Goal: Transaction & Acquisition: Register for event/course

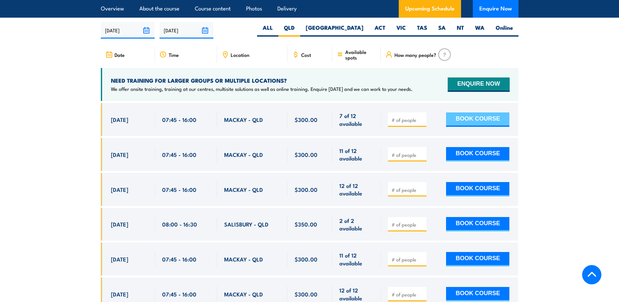
click at [472, 114] on button "BOOK COURSE" at bounding box center [477, 119] width 63 height 14
type input "1"
click at [477, 116] on button "BOOK COURSE" at bounding box center [477, 119] width 63 height 14
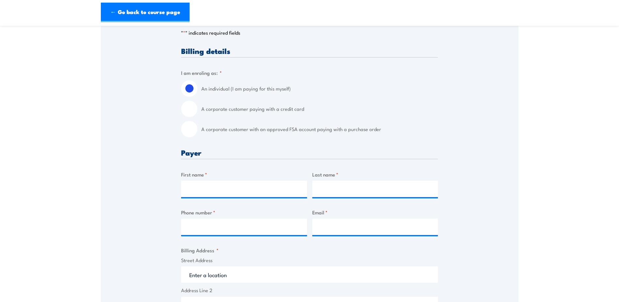
scroll to position [196, 0]
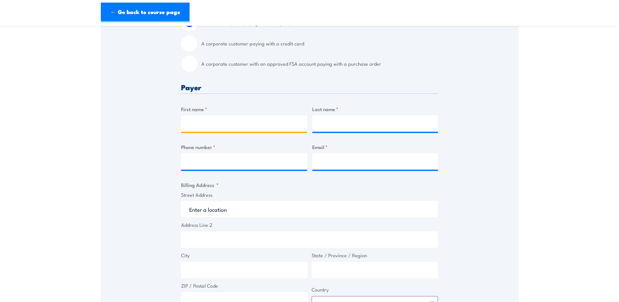
drag, startPoint x: 226, startPoint y: 122, endPoint x: 225, endPoint y: 125, distance: 3.7
click at [226, 121] on input "First name *" at bounding box center [244, 123] width 126 height 16
type input "[PERSON_NAME]"
type input "H"
type input "[PERSON_NAME]"
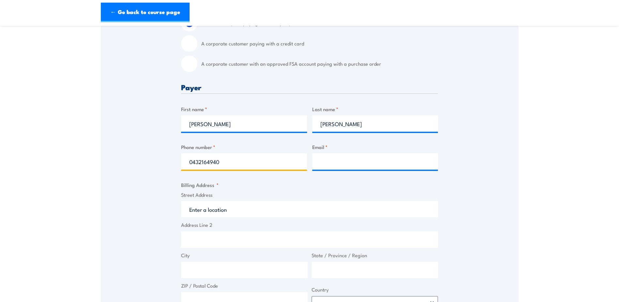
type input "0432164940"
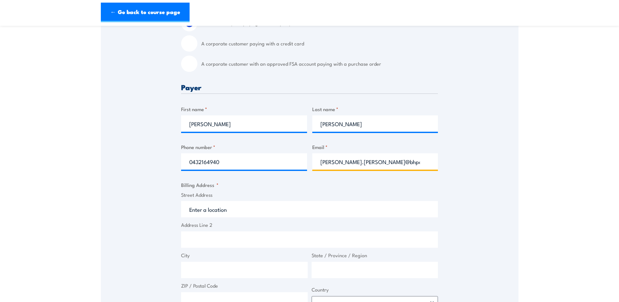
scroll to position [326, 0]
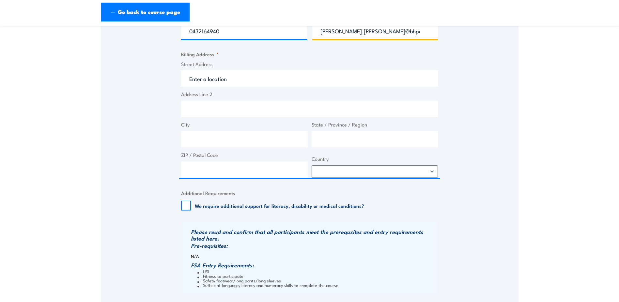
type input "[PERSON_NAME].[PERSON_NAME]@bhpcom"
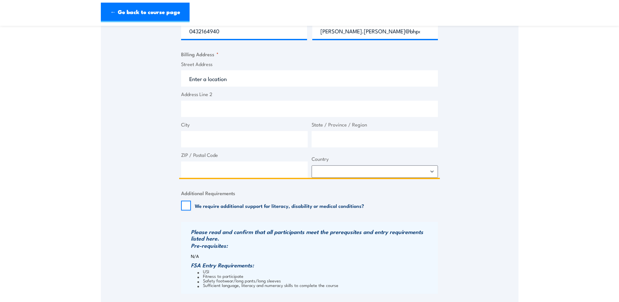
drag, startPoint x: 241, startPoint y: 87, endPoint x: 187, endPoint y: 81, distance: 54.9
click at [187, 81] on input "Street Address" at bounding box center [309, 78] width 257 height 16
type input "1"
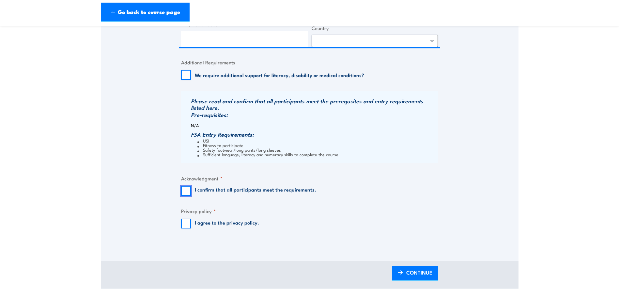
click at [188, 193] on input "I confirm that all participants meet the requirements." at bounding box center [186, 191] width 10 height 10
checkbox input "true"
click at [185, 228] on input "I agree to the privacy policy ." at bounding box center [186, 223] width 10 height 10
checkbox input "true"
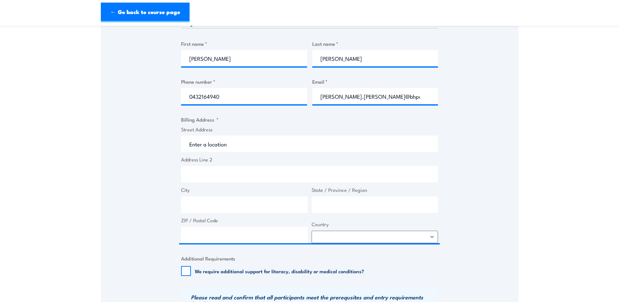
scroll to position [228, 0]
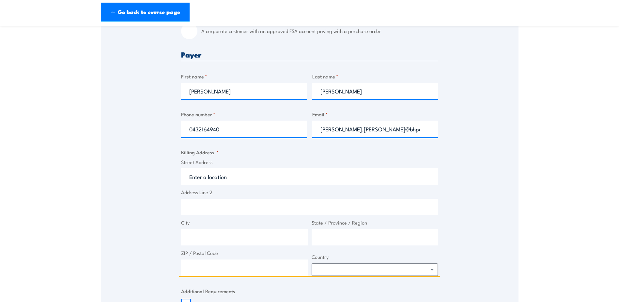
drag, startPoint x: 251, startPoint y: 181, endPoint x: 196, endPoint y: 179, distance: 54.9
click at [196, 179] on input "Street Address" at bounding box center [309, 176] width 257 height 16
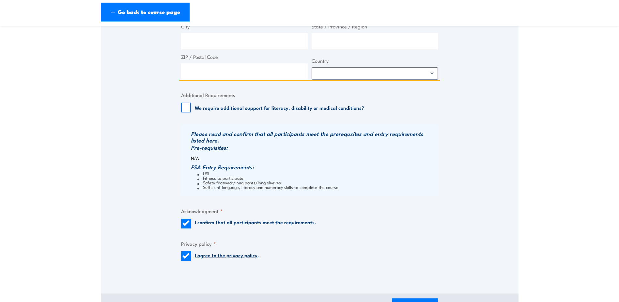
scroll to position [588, 0]
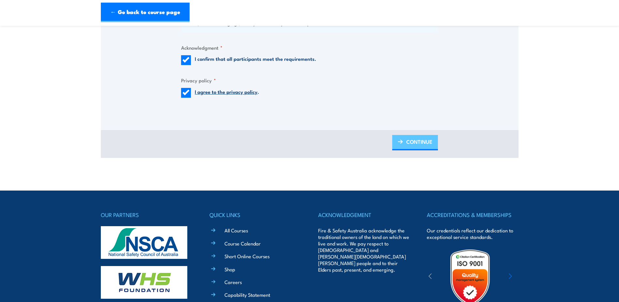
type input "BMA Goonyella"
click at [409, 149] on span "CONTINUE" at bounding box center [419, 141] width 26 height 17
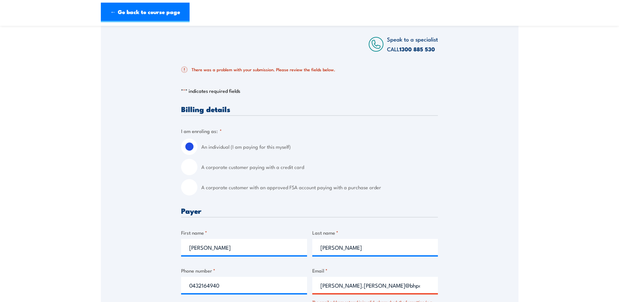
scroll to position [196, 0]
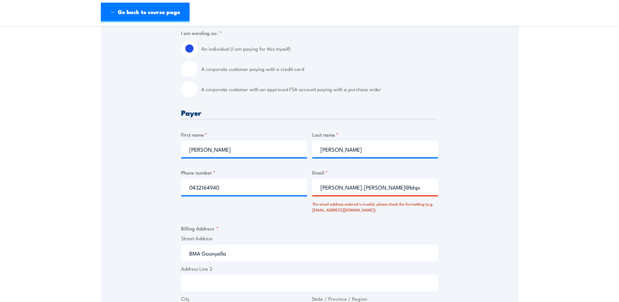
click at [373, 193] on input "[PERSON_NAME].[PERSON_NAME]@bhpcom" at bounding box center [375, 187] width 126 height 16
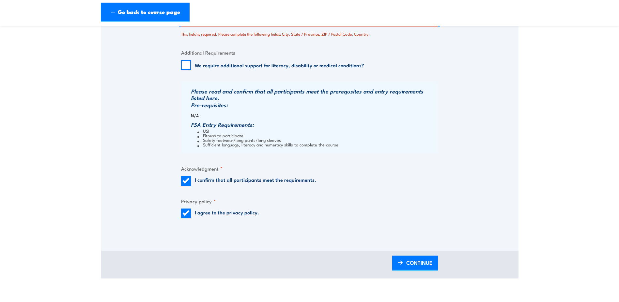
scroll to position [359, 0]
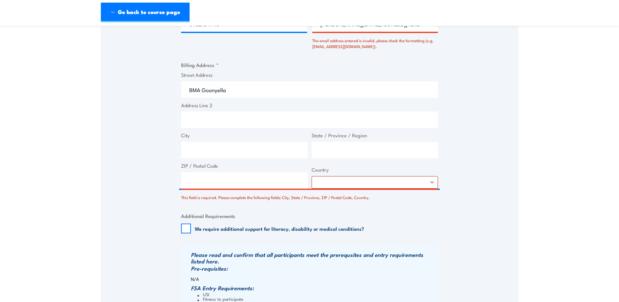
type input "[PERSON_NAME][EMAIL_ADDRESS][PERSON_NAME][DOMAIN_NAME]"
click at [372, 183] on select "[GEOGRAPHIC_DATA] [GEOGRAPHIC_DATA] [GEOGRAPHIC_DATA] [US_STATE] [GEOGRAPHIC_DA…" at bounding box center [375, 182] width 127 height 12
select select "[GEOGRAPHIC_DATA]"
click at [312, 180] on select "[GEOGRAPHIC_DATA] [GEOGRAPHIC_DATA] [GEOGRAPHIC_DATA] [US_STATE] [GEOGRAPHIC_DA…" at bounding box center [375, 182] width 127 height 12
click at [384, 218] on fieldset "Additional Requirements We require additional support for literacy, disability …" at bounding box center [309, 222] width 257 height 21
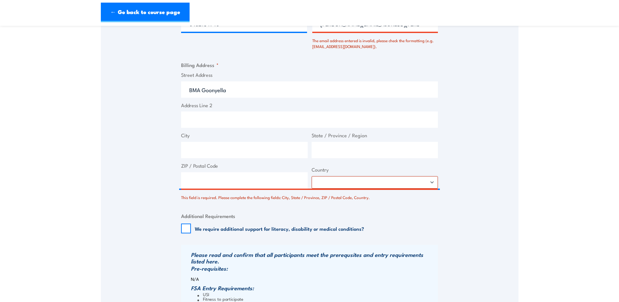
scroll to position [522, 0]
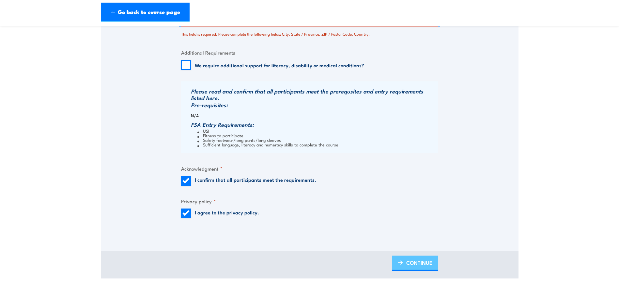
click at [411, 265] on span "CONTINUE" at bounding box center [419, 262] width 26 height 17
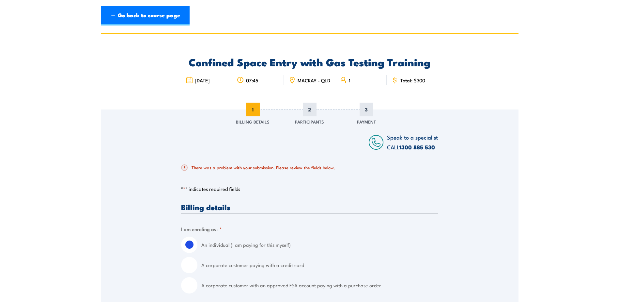
scroll to position [163, 0]
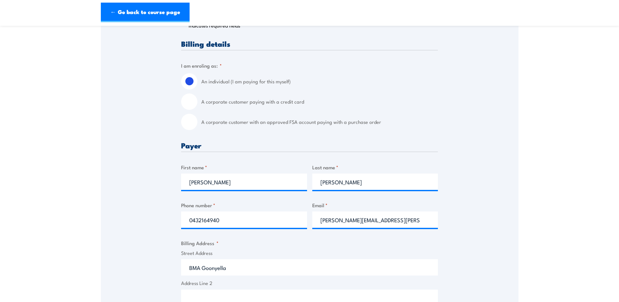
click at [196, 127] on input "A corporate customer with an approved FSA account paying with a purchase order" at bounding box center [189, 122] width 16 height 16
radio input "true"
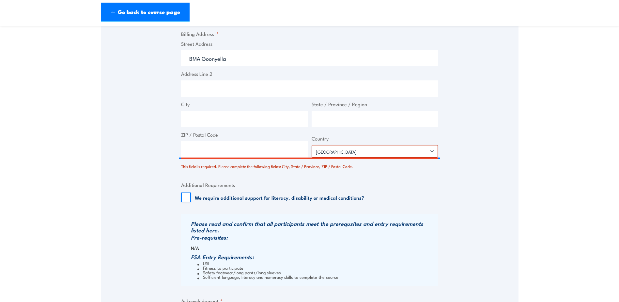
scroll to position [685, 0]
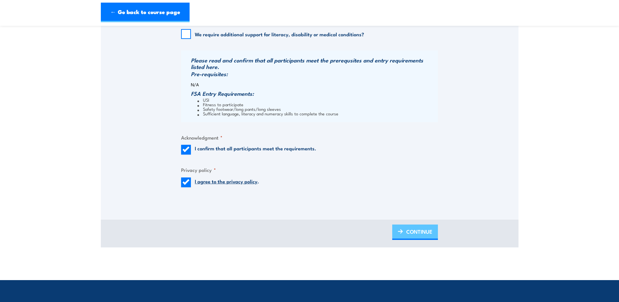
click at [412, 236] on span "CONTINUE" at bounding box center [419, 231] width 26 height 17
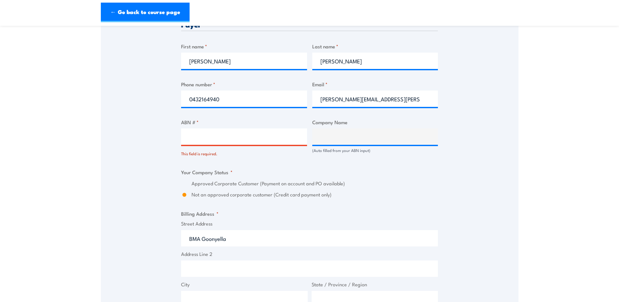
scroll to position [294, 0]
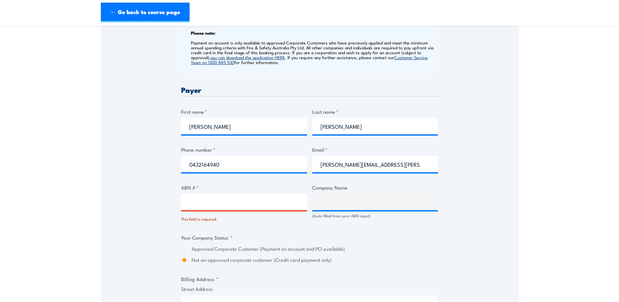
click at [216, 206] on input "ABN # *" at bounding box center [244, 202] width 126 height 16
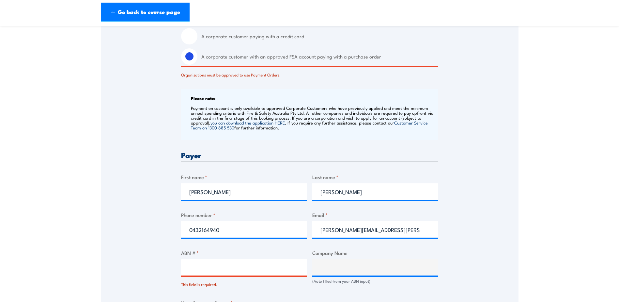
scroll to position [131, 0]
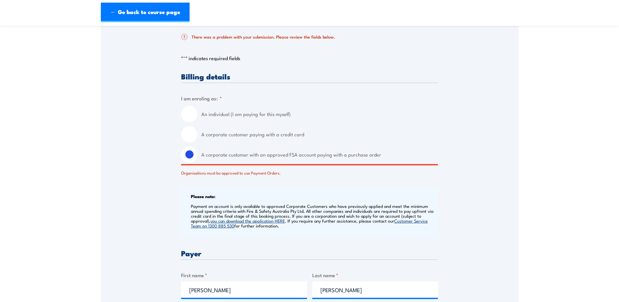
click at [189, 138] on input "A corporate customer paying with a credit card" at bounding box center [189, 134] width 16 height 16
radio input "true"
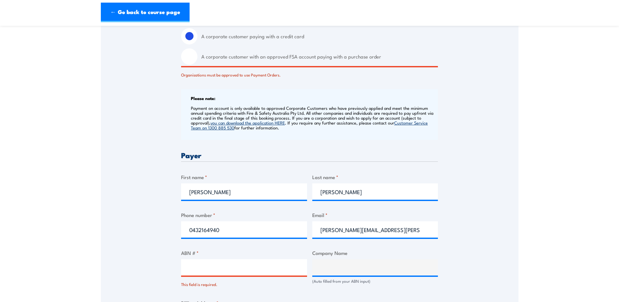
click at [194, 61] on input "A corporate customer with an approved FSA account paying with a purchase order" at bounding box center [189, 56] width 16 height 16
radio input "true"
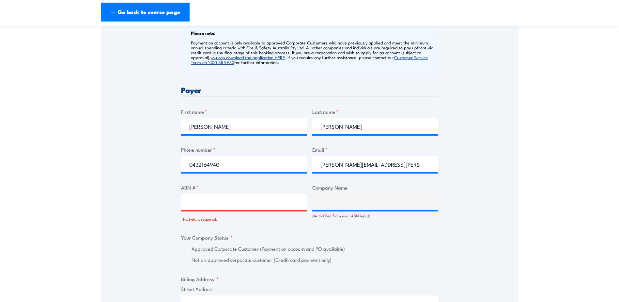
click at [224, 210] on input "ABN # *" at bounding box center [244, 202] width 126 height 16
type input "67096412752"
click at [368, 263] on label "Not an approved corporate customer (Credit card payment only)" at bounding box center [315, 260] width 246 height 8
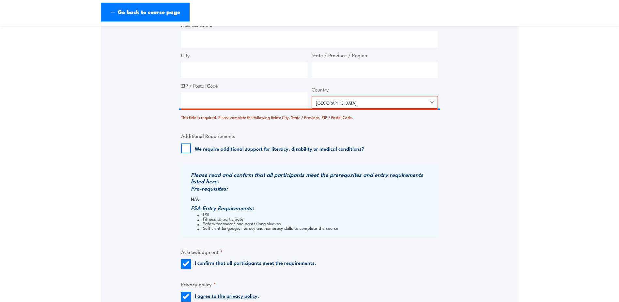
type input "BM ALLIANCE COAL OPERATIONS PTY LIMITED"
radio input "true"
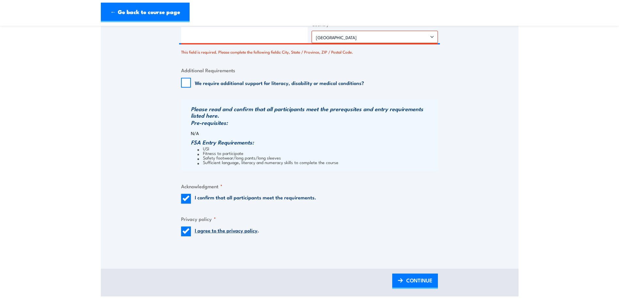
scroll to position [748, 0]
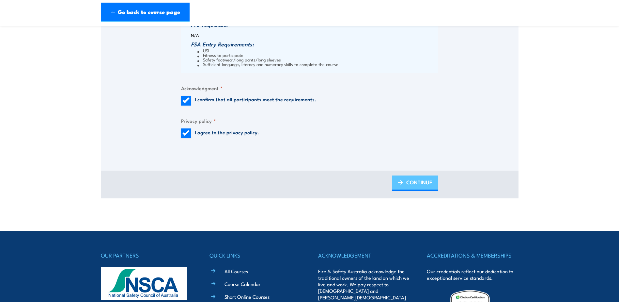
click at [406, 186] on span "CONTINUE" at bounding box center [419, 181] width 26 height 17
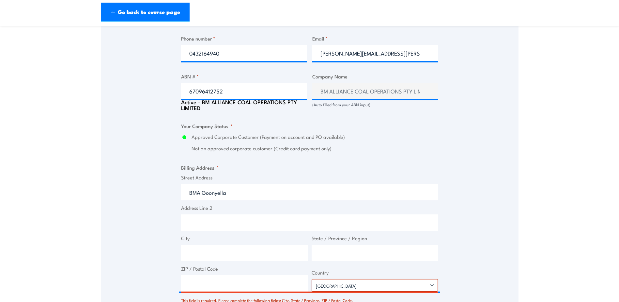
scroll to position [522, 0]
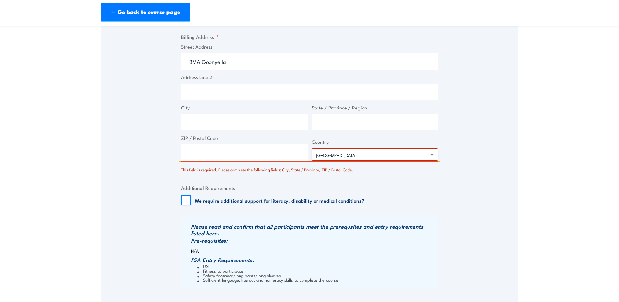
click at [219, 157] on input "ZIP / Postal Code" at bounding box center [244, 152] width 127 height 16
type input "4740"
click at [329, 129] on input "State / Province / Region" at bounding box center [375, 122] width 127 height 16
type input "QLD"
click at [264, 130] on input "City" at bounding box center [244, 122] width 127 height 16
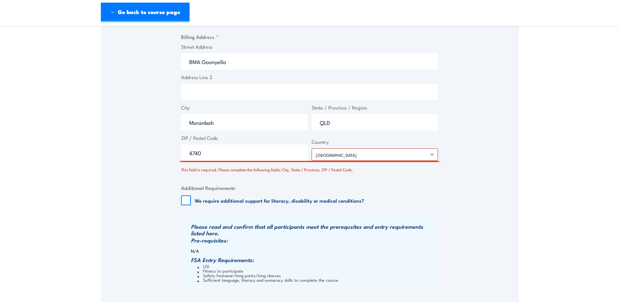
type input "Moranbah"
click at [421, 223] on div "Please read and confirm that all participants meet the prerequsites and entry r…" at bounding box center [309, 252] width 257 height 72
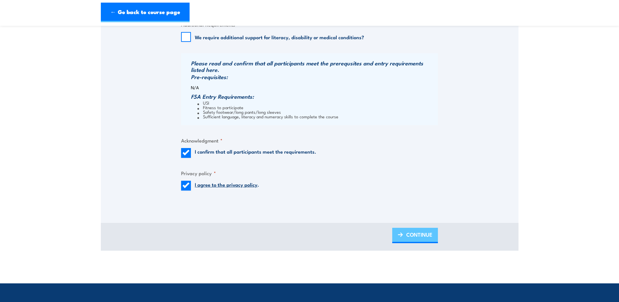
click at [423, 243] on link "CONTINUE" at bounding box center [415, 235] width 46 height 15
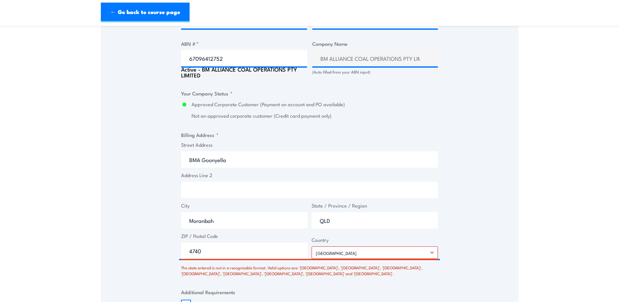
scroll to position [457, 0]
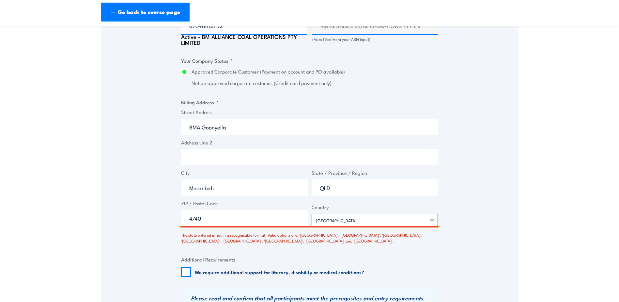
drag, startPoint x: 334, startPoint y: 194, endPoint x: 308, endPoint y: 194, distance: 25.1
click at [308, 194] on div "Street Address BMA [GEOGRAPHIC_DATA] Address Line 2 City [GEOGRAPHIC_DATA] Stat…" at bounding box center [309, 167] width 261 height 118
type input "[GEOGRAPHIC_DATA]"
click at [427, 244] on div "The state entered is not in a recognisable format. Valid options are: '[GEOGRAP…" at bounding box center [309, 235] width 257 height 15
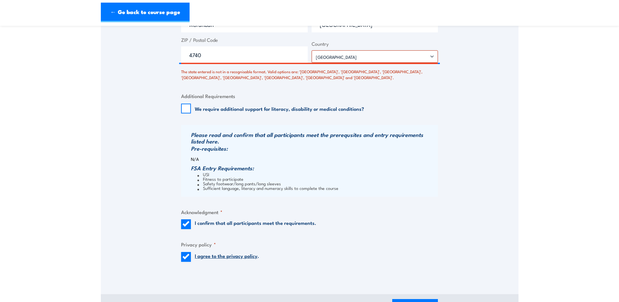
scroll to position [816, 0]
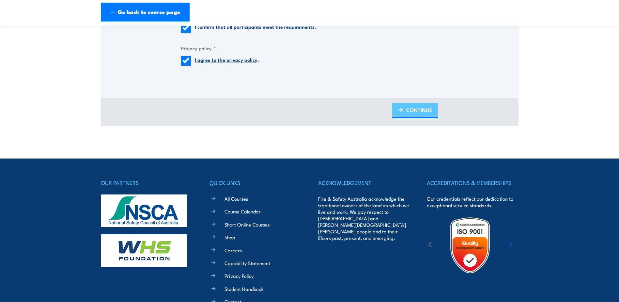
click at [417, 118] on span "CONTINUE" at bounding box center [419, 109] width 26 height 17
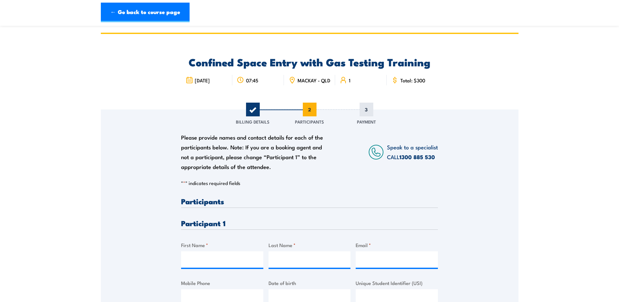
scroll to position [131, 0]
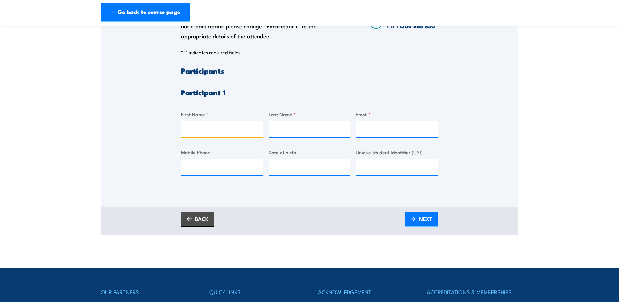
click at [241, 137] on input "First Name *" at bounding box center [222, 128] width 82 height 16
type input "[PERSON_NAME]"
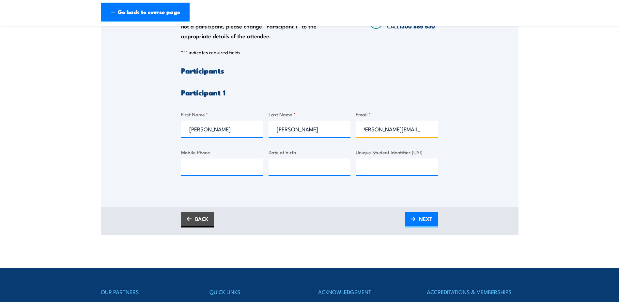
scroll to position [0, 8]
type input "[PERSON_NAME][EMAIL_ADDRESS][PERSON_NAME][DOMAIN_NAME]"
type input "0432164940"
type input "__/__/____"
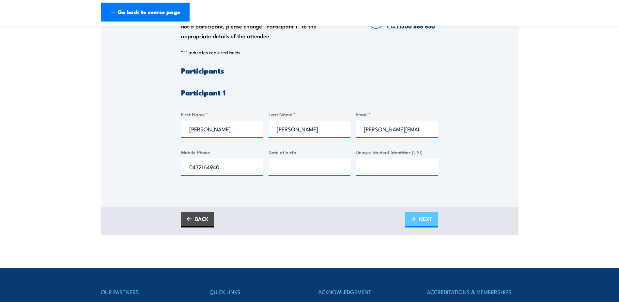
click at [422, 225] on span "NEXT" at bounding box center [425, 218] width 13 height 17
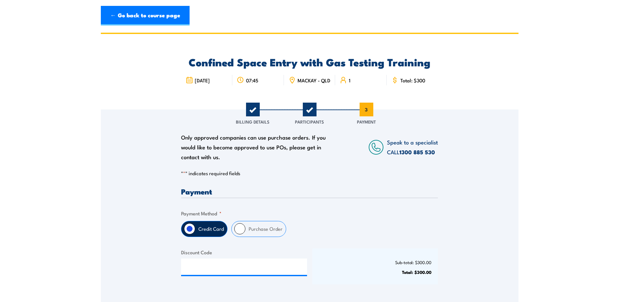
scroll to position [65, 0]
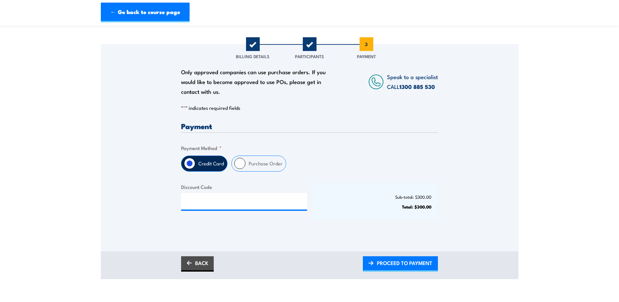
click at [242, 168] on input "Purchase Order" at bounding box center [239, 163] width 11 height 11
radio input "true"
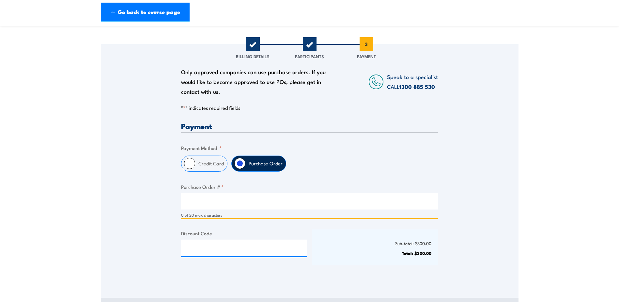
click at [230, 209] on input "Purchase Order # *" at bounding box center [309, 201] width 257 height 16
paste input "4518456126"
type input "4518456126"
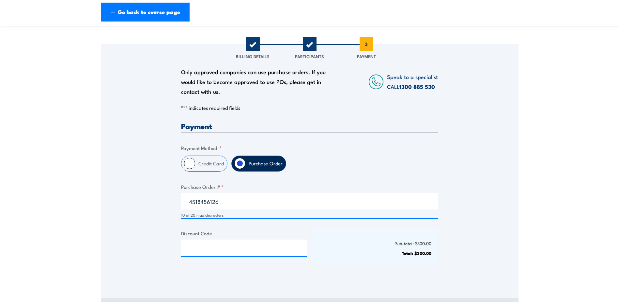
click at [337, 241] on div "Sub-total: $300.00 Total: $300.00" at bounding box center [375, 247] width 126 height 36
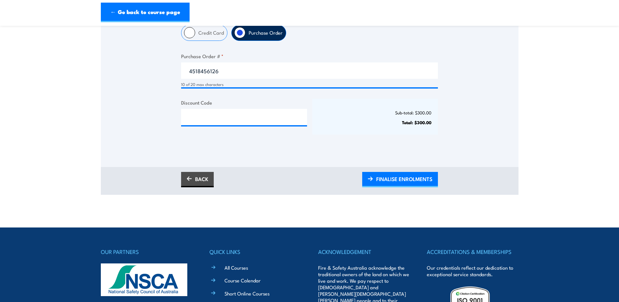
scroll to position [228, 0]
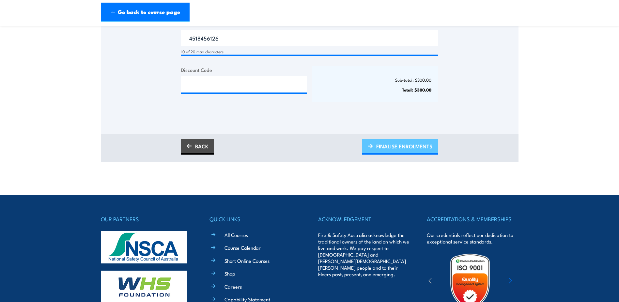
click at [398, 148] on span "FINALISE ENROLMENTS" at bounding box center [404, 145] width 56 height 17
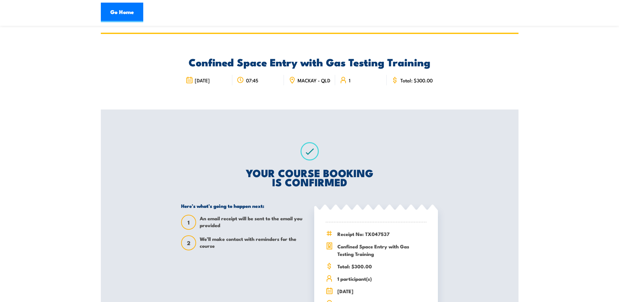
scroll to position [98, 0]
